Goal: Information Seeking & Learning: Learn about a topic

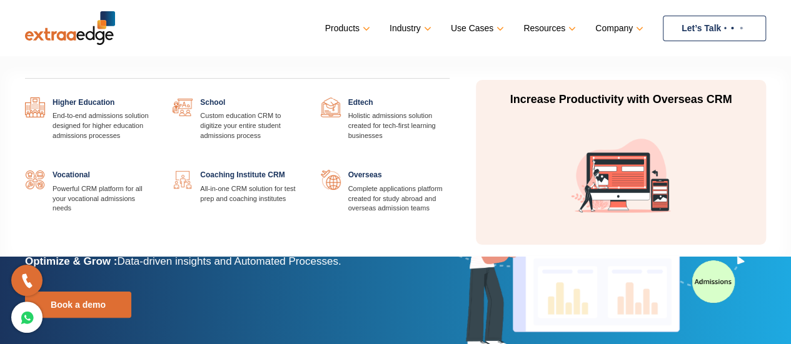
click at [426, 27] on link "Industry" at bounding box center [408, 28] width 39 height 18
click at [411, 28] on link "Industry" at bounding box center [408, 28] width 39 height 18
click at [154, 98] on link at bounding box center [154, 98] width 0 height 0
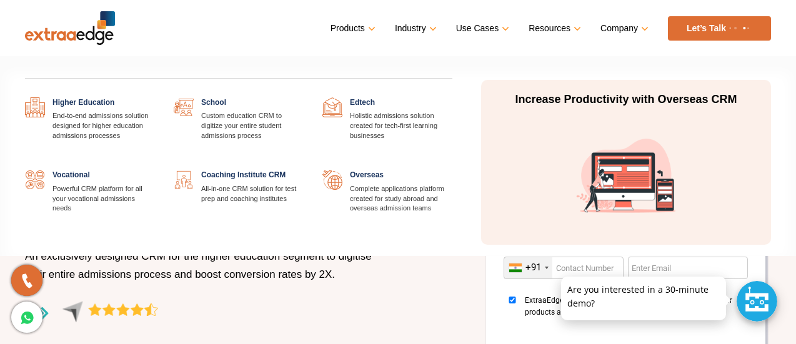
click at [304, 98] on link at bounding box center [304, 98] width 0 height 0
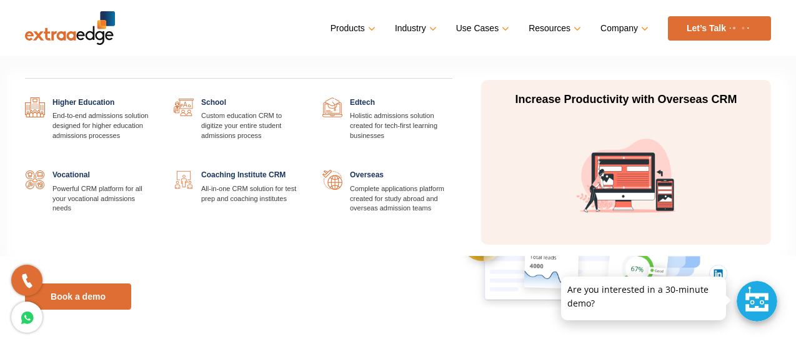
click at [453, 98] on link at bounding box center [453, 98] width 0 height 0
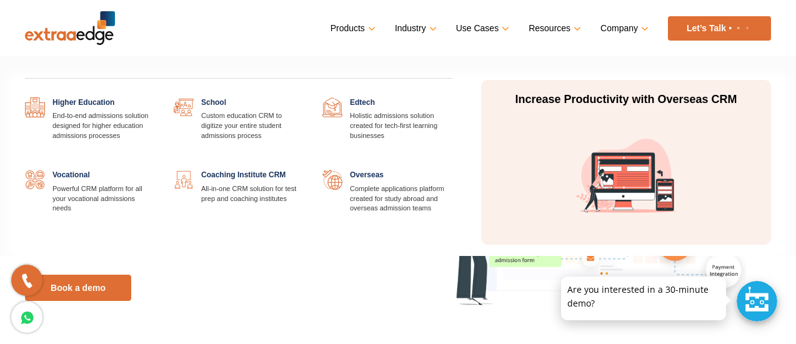
click at [155, 170] on link at bounding box center [155, 170] width 0 height 0
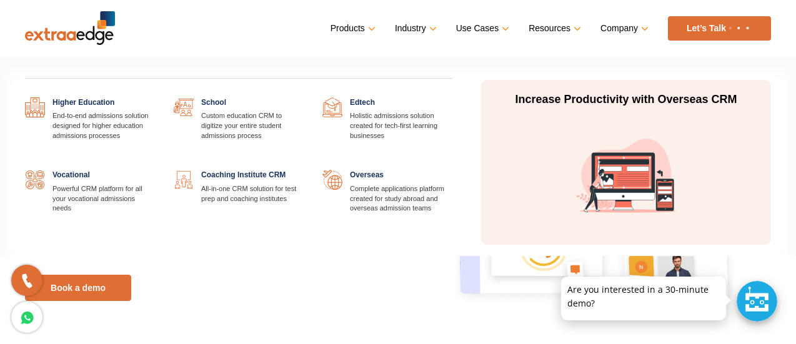
click at [304, 170] on link at bounding box center [304, 170] width 0 height 0
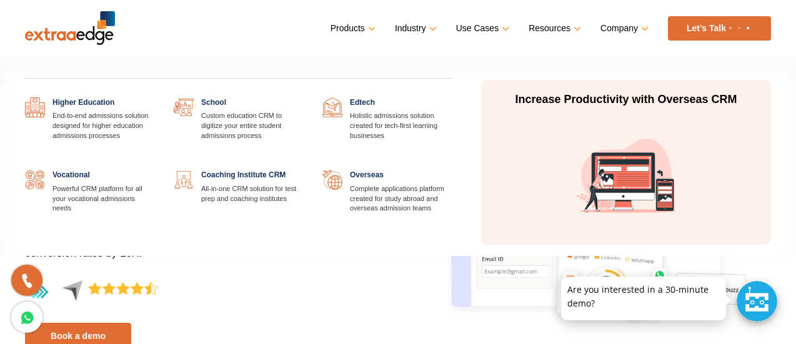
click at [453, 170] on link at bounding box center [453, 170] width 0 height 0
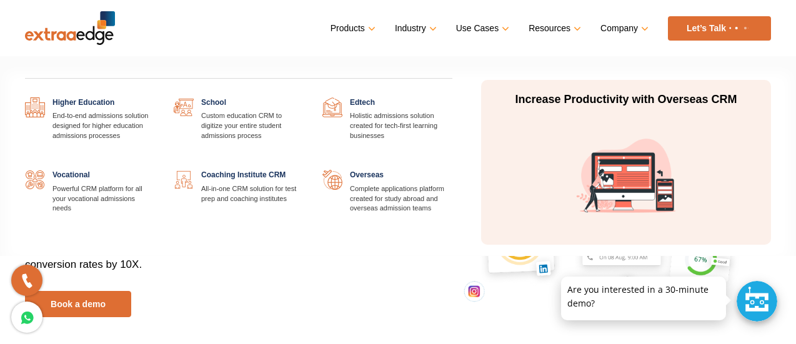
click at [155, 98] on link at bounding box center [155, 98] width 0 height 0
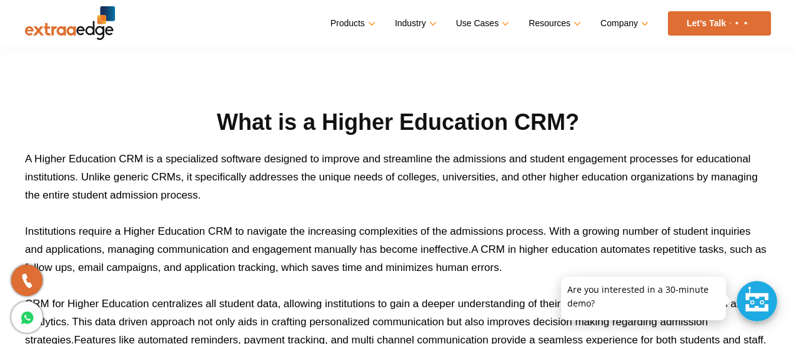
scroll to position [551, 0]
